Goal: Information Seeking & Learning: Find specific fact

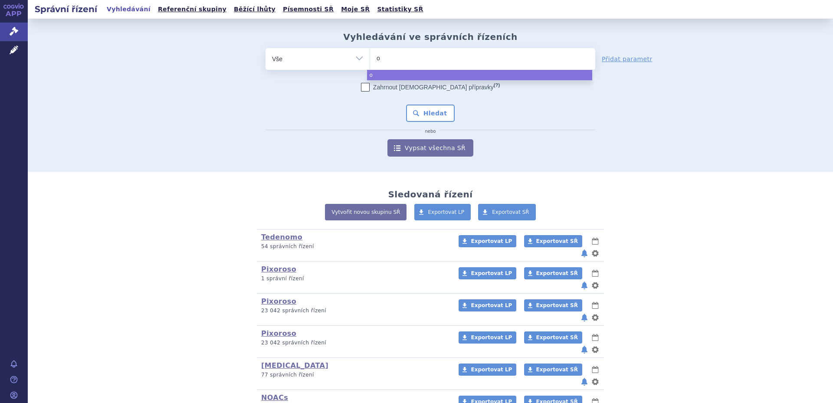
type input "ol"
type input "ola"
type input "olan"
type input "olanz"
type input "olan"
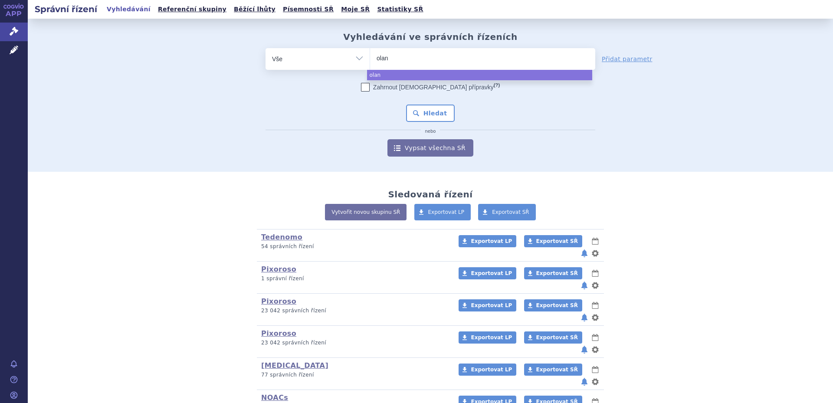
type input "olanz"
type input "olanzap"
type input "olanzapin"
type input "[MEDICAL_DATA]"
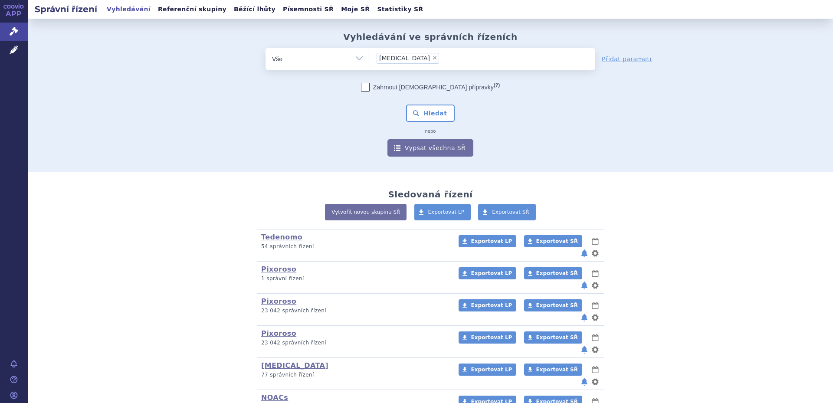
select select "olanzapine"
click at [433, 105] on button "Hledat" at bounding box center [430, 113] width 49 height 17
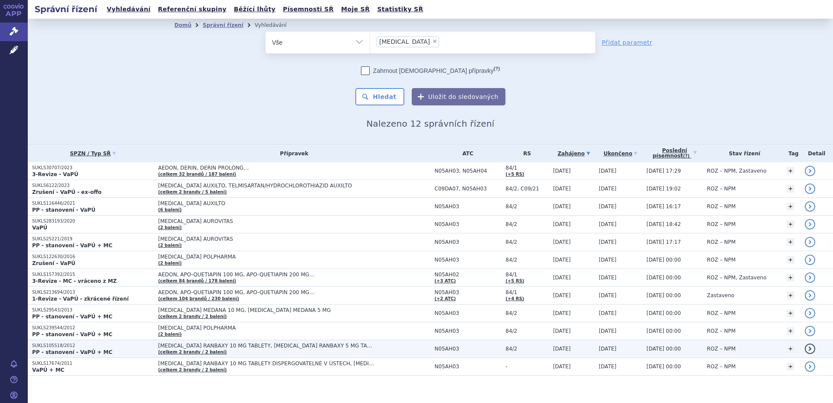
click at [231, 348] on span "OLANZAPINE RANBAXY 10 MG TABLETY, OLANZAPINE RANBAXY 5 MG TABLETY" at bounding box center [266, 346] width 217 height 6
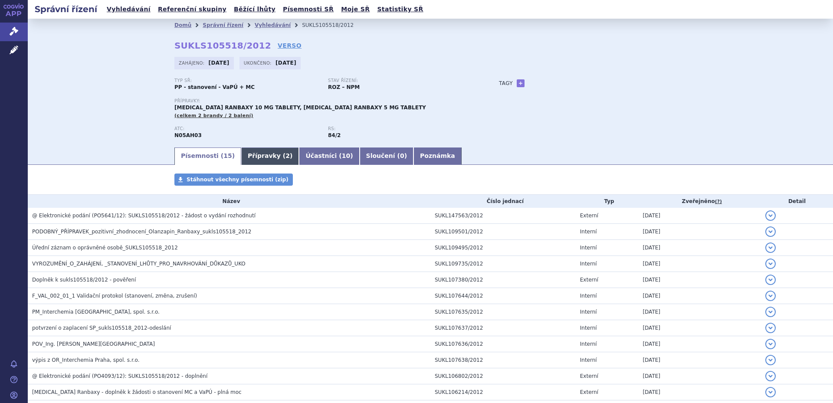
click at [241, 159] on link "Přípravky ( 2 )" at bounding box center [270, 156] width 58 height 17
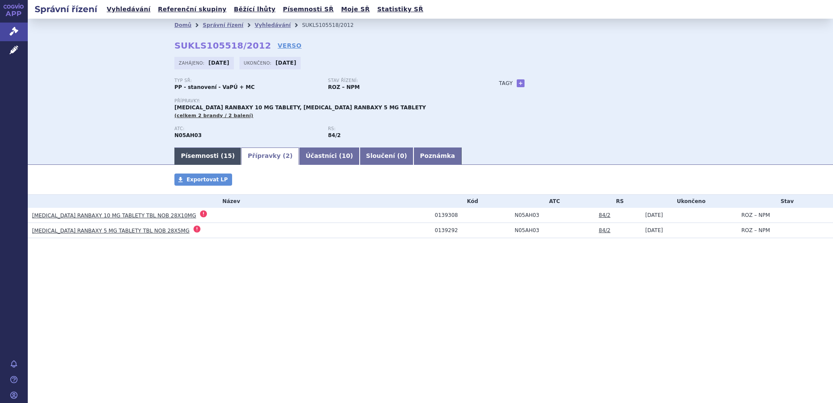
click at [210, 160] on link "Písemnosti ( 15 )" at bounding box center [207, 156] width 67 height 17
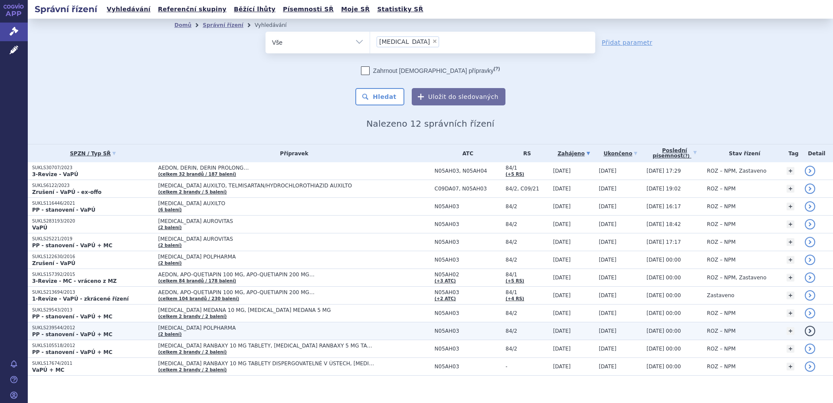
click at [245, 332] on td "OLANZAPINE POLPHARMA (2 balení)" at bounding box center [292, 332] width 277 height 18
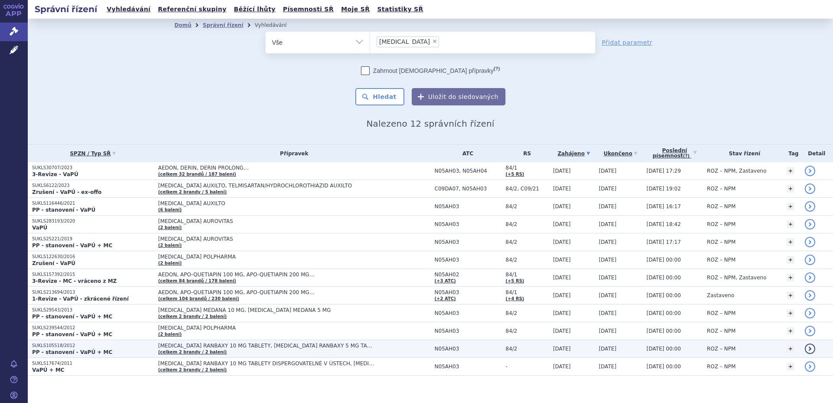
click at [232, 346] on span "OLANZAPINE RANBAXY 10 MG TABLETY, OLANZAPINE RANBAXY 5 MG TABLETY" at bounding box center [266, 346] width 217 height 6
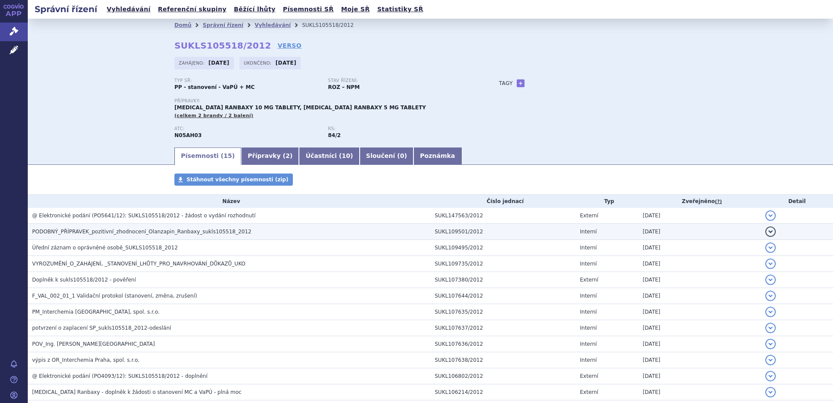
click at [144, 233] on span "PODOBNÝ_PŘÍPRAVEK_pozitivní_zhodnocení_Olanzapin_Ranbaxy_sukls105518_2012" at bounding box center [142, 232] width 220 height 6
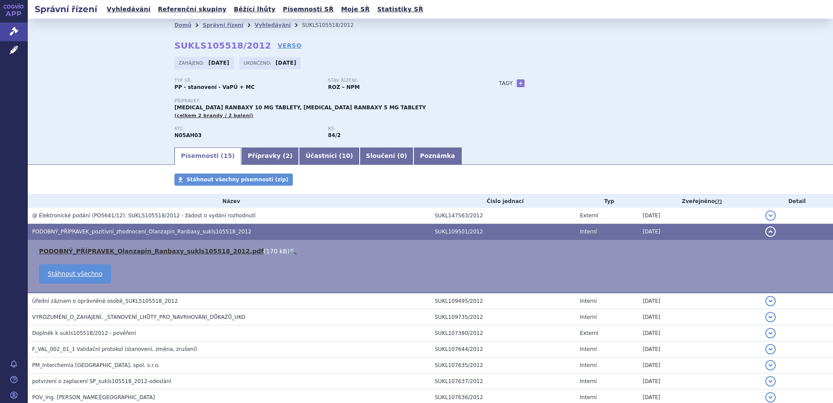
click at [139, 248] on link "PODOBNÝ_PŘÍPRAVEK_Olanzapin_Ranbaxy_sukls105518_2012.pdf" at bounding box center [151, 251] width 225 height 7
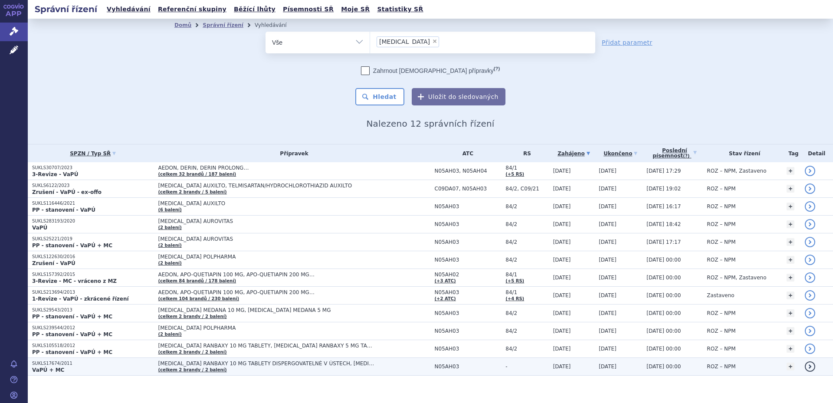
click at [254, 367] on td "[MEDICAL_DATA] RANBAXY 10 MG TABLETY DISPERGOVATELNÉ V ÚSTECH, [MEDICAL_DATA] R…" at bounding box center [292, 367] width 277 height 18
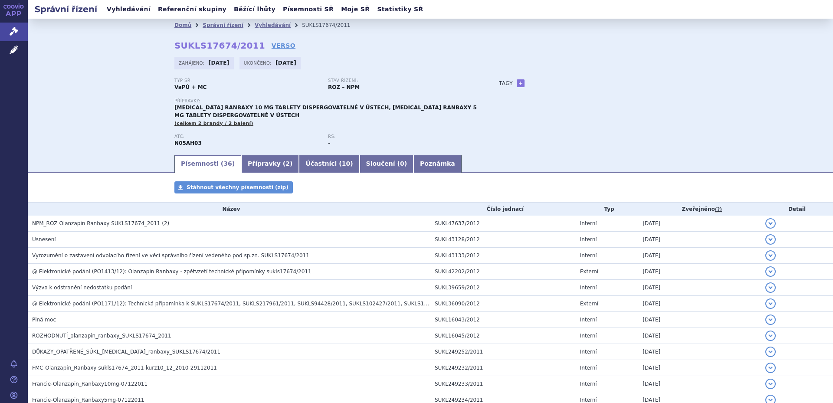
click at [122, 112] on div "Domů Správní řízení Vyhledávání SUKLS17674/2011 SUKLS17674/2011 VERSO Zahájeno:…" at bounding box center [431, 86] width 806 height 135
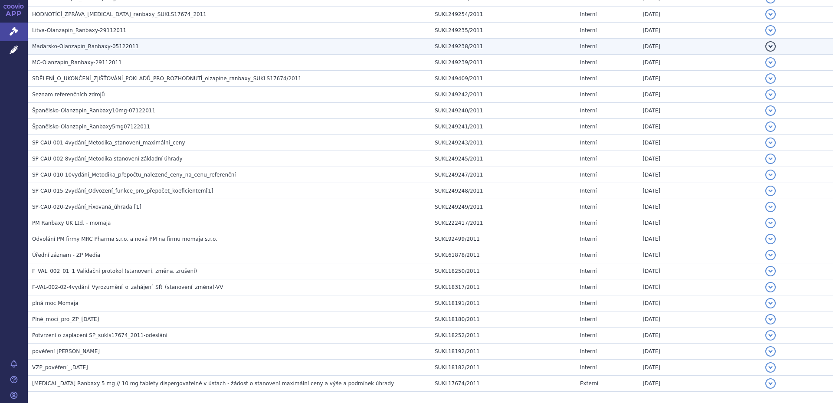
scroll to position [443, 0]
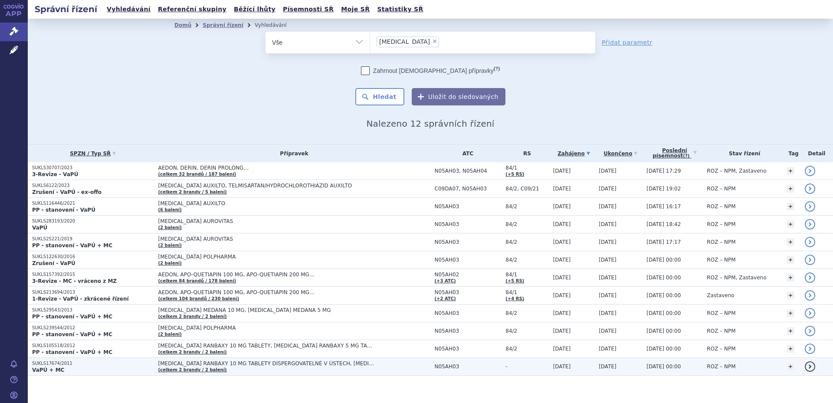
click at [229, 363] on span "[MEDICAL_DATA] RANBAXY 10 MG TABLETY DISPERGOVATELNÉ V ÚSTECH, [MEDICAL_DATA] R…" at bounding box center [266, 364] width 217 height 6
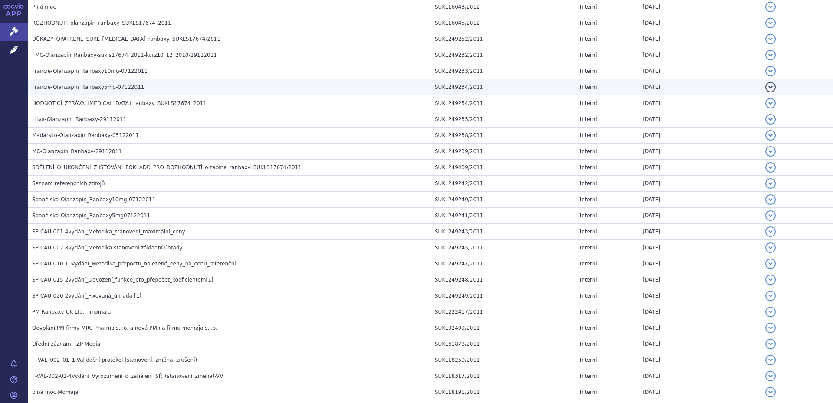
scroll to position [313, 0]
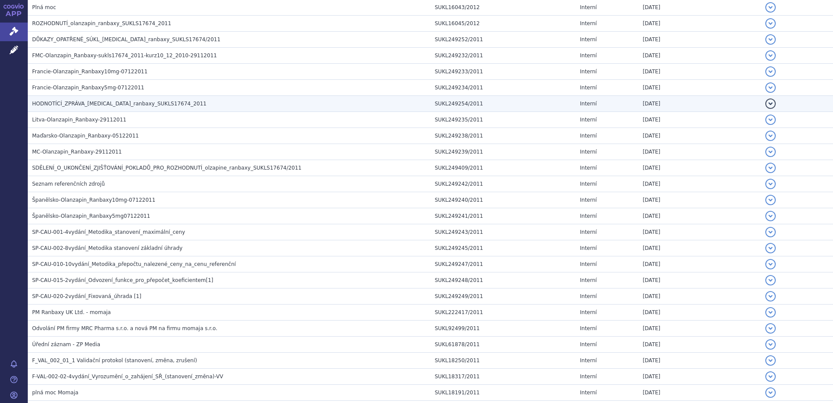
click at [93, 102] on span "HODNOTÍCÍ_ZPRÁVA_[MEDICAL_DATA]_ranbaxy_SUKLS17674_2011" at bounding box center [119, 104] width 174 height 6
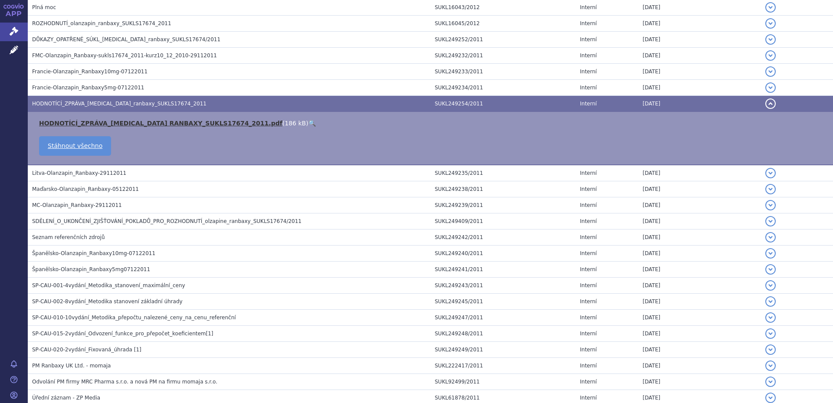
click at [95, 121] on link "HODNOTÍCÍ_ZPRÁVA_[MEDICAL_DATA] RANBAXY_SUKLS17674_2011.pdf" at bounding box center [161, 123] width 244 height 7
